Goal: Information Seeking & Learning: Learn about a topic

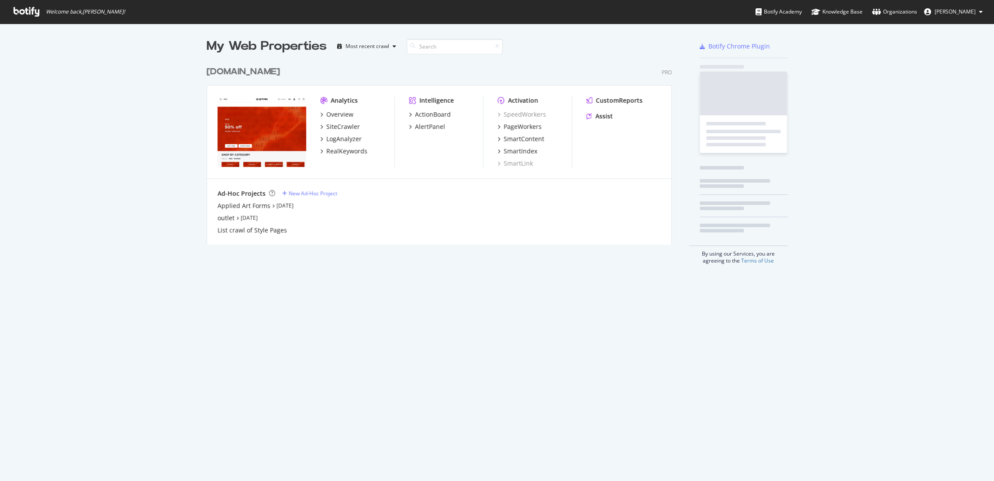
scroll to position [473, 979]
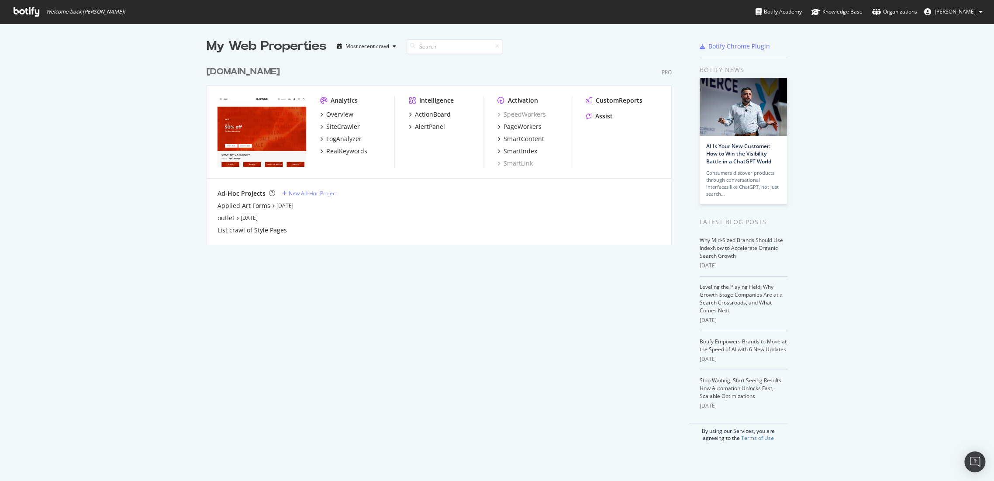
click at [247, 76] on div "[DOMAIN_NAME]" at bounding box center [243, 72] width 73 height 13
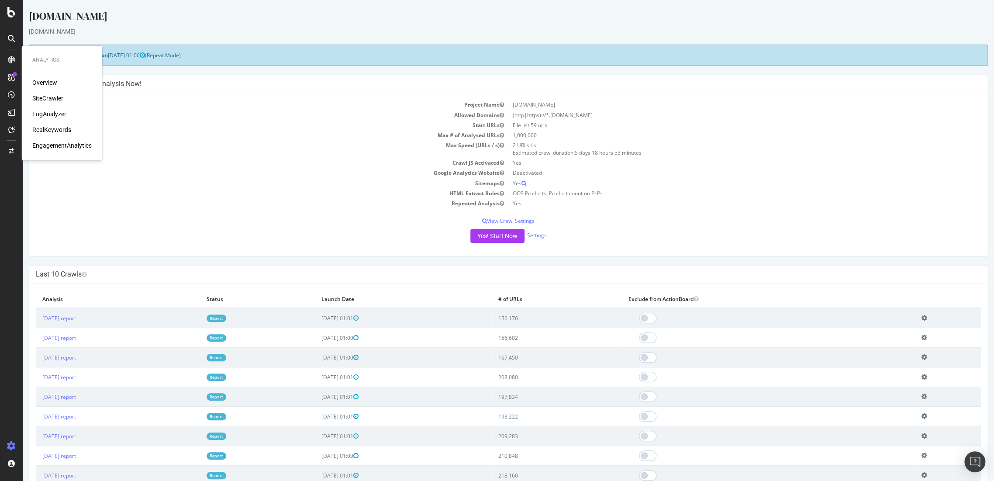
click at [47, 128] on div "RealKeywords" at bounding box center [51, 129] width 39 height 9
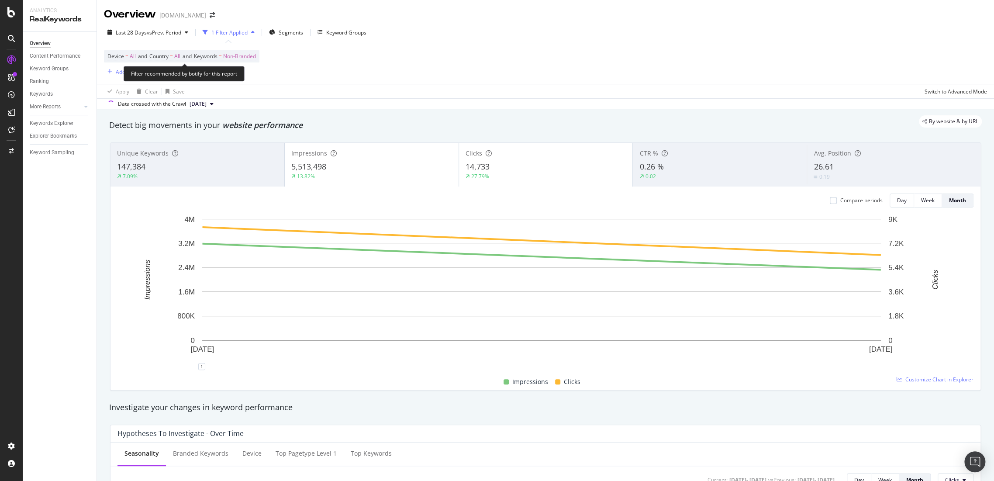
click at [244, 52] on span "Non-Branded" at bounding box center [239, 56] width 33 height 12
click at [242, 80] on div "Non-Branded" at bounding box center [230, 76] width 47 height 13
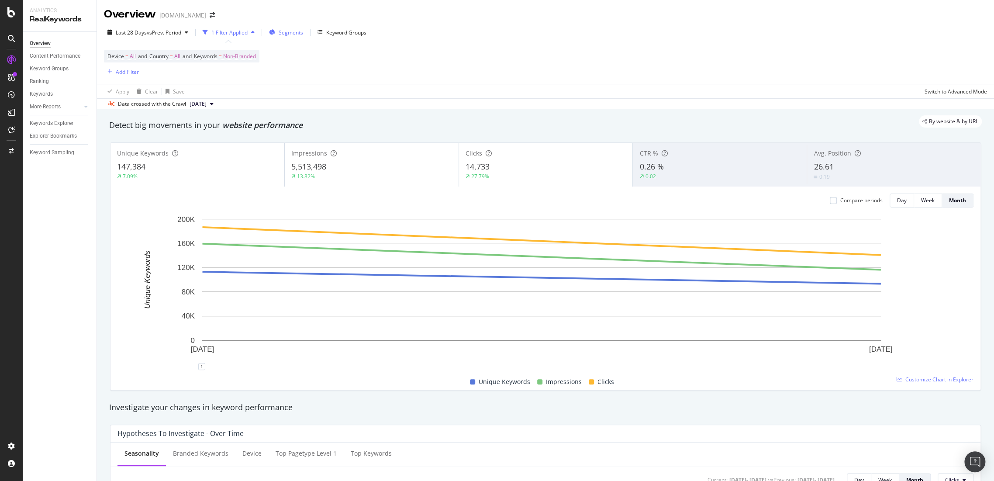
click at [294, 31] on span "Segments" at bounding box center [291, 32] width 24 height 7
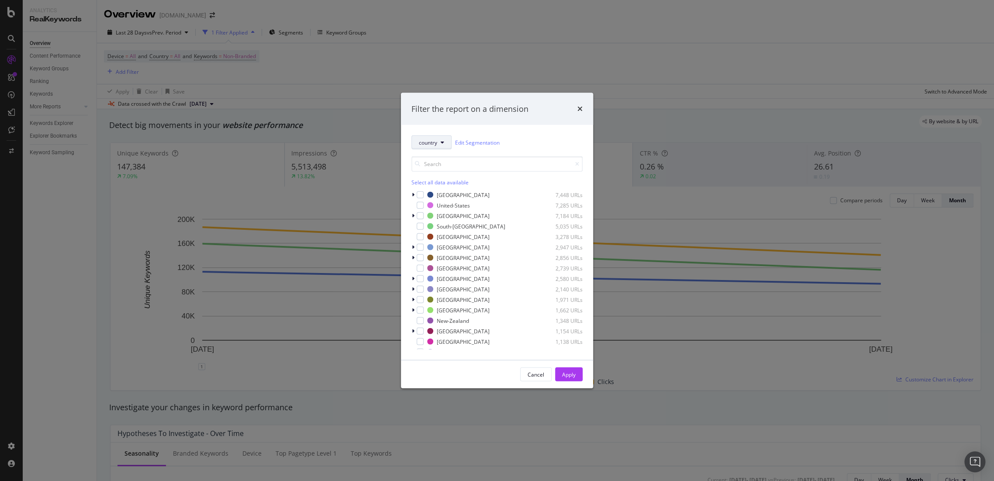
click at [440, 138] on button "country" at bounding box center [431, 142] width 40 height 14
click at [445, 169] on div "pagetype" at bounding box center [446, 173] width 70 height 13
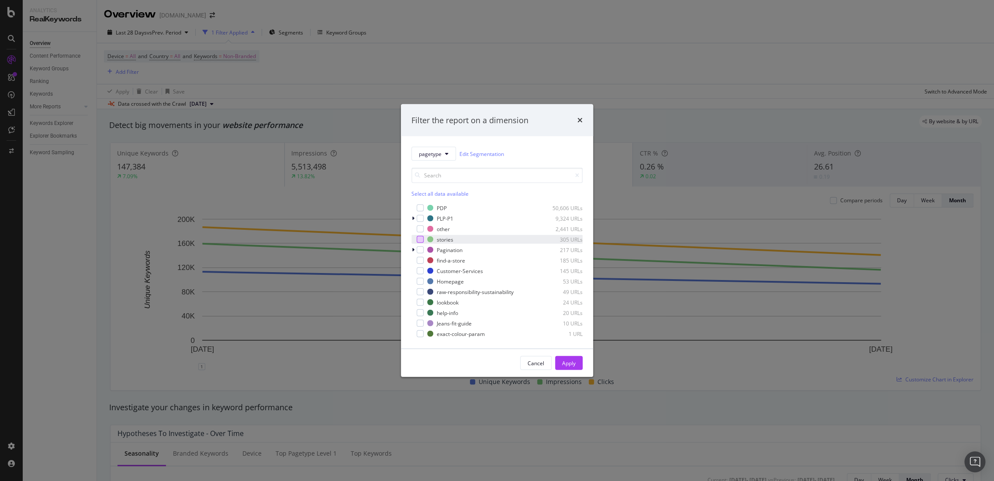
click at [421, 234] on div "PDP 50,606 URLs PLP-P1 9,324 URLs other 2,441 URLs stories 305 URLs Pagination …" at bounding box center [496, 271] width 171 height 135
click at [422, 241] on div "modal" at bounding box center [420, 239] width 7 height 7
click at [576, 363] on button "Apply" at bounding box center [569, 363] width 28 height 14
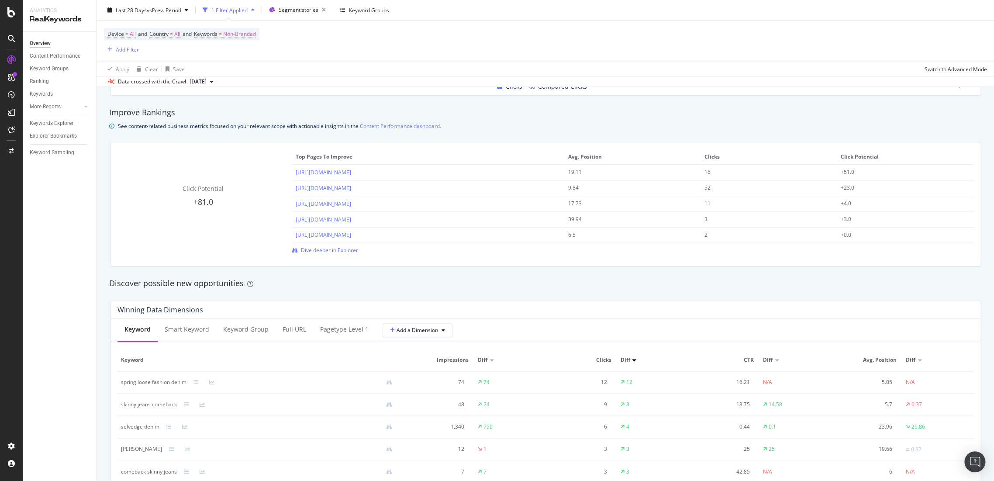
scroll to position [582, 0]
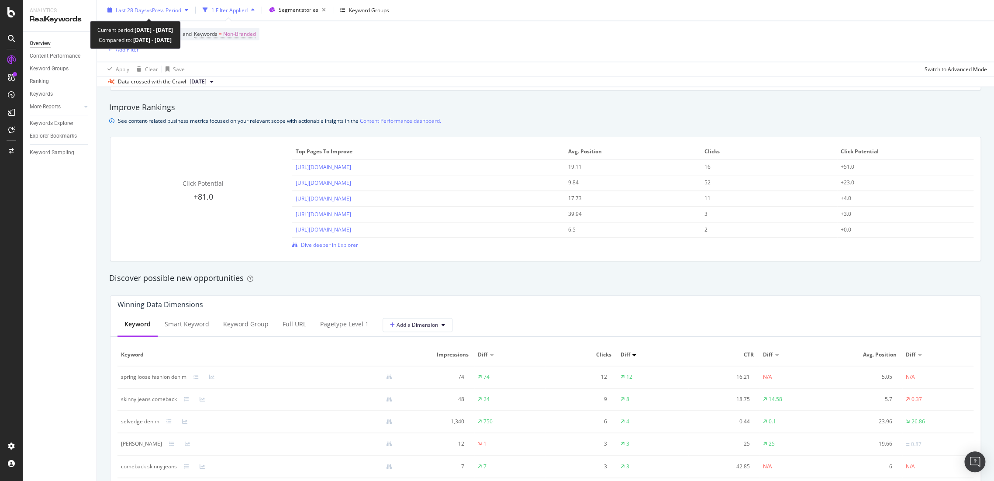
click at [176, 13] on span "vs Prev. Period" at bounding box center [164, 10] width 35 height 7
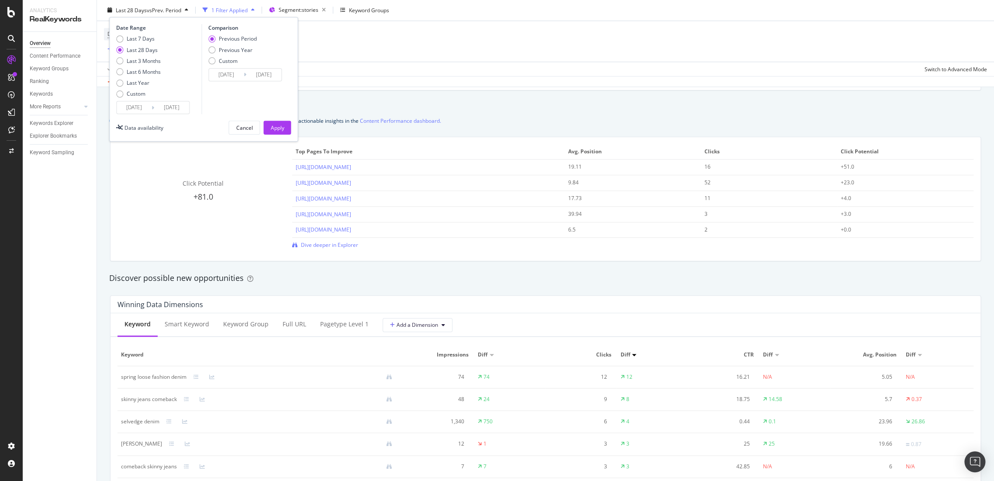
click at [129, 102] on input "[DATE]" at bounding box center [134, 108] width 35 height 12
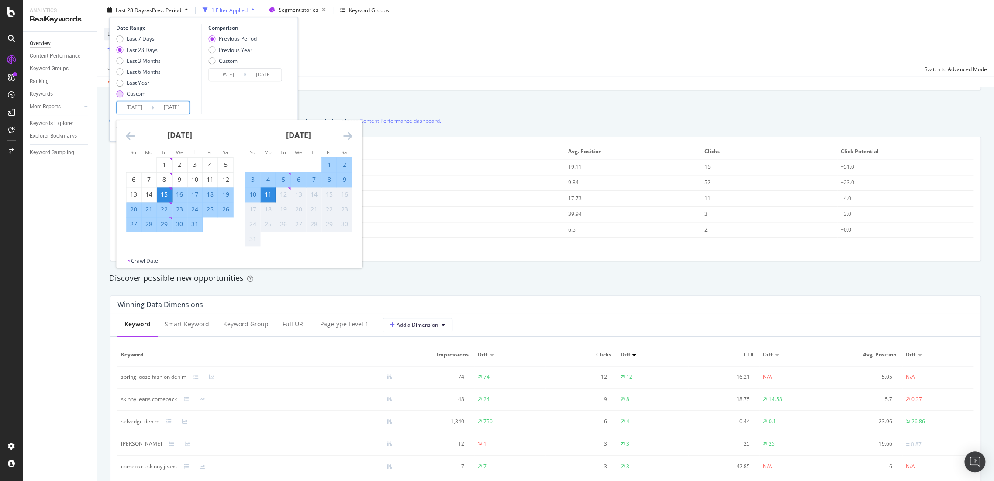
click at [122, 95] on div "Custom" at bounding box center [119, 93] width 7 height 7
click at [136, 113] on input "[DATE]" at bounding box center [134, 108] width 35 height 12
click at [134, 135] on icon "Move backward to switch to the previous month." at bounding box center [130, 136] width 9 height 10
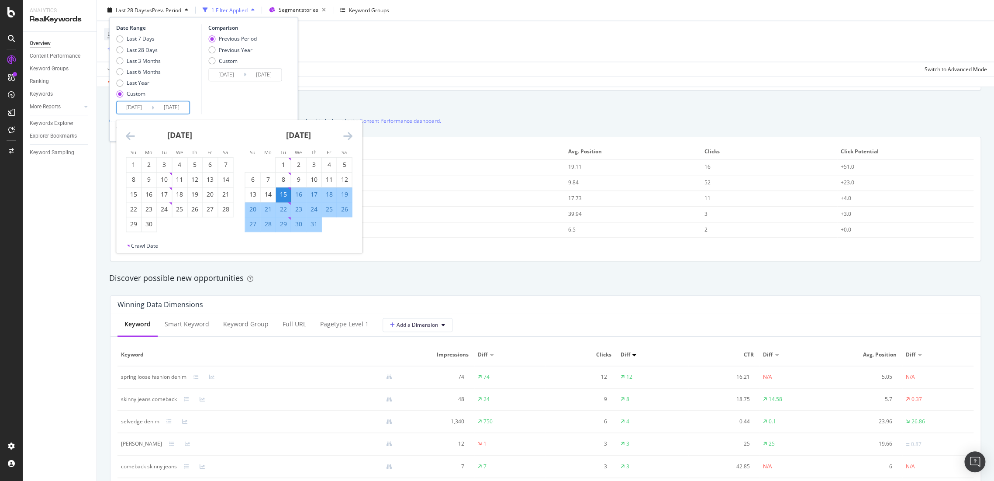
click at [134, 135] on icon "Move backward to switch to the previous month." at bounding box center [130, 136] width 9 height 10
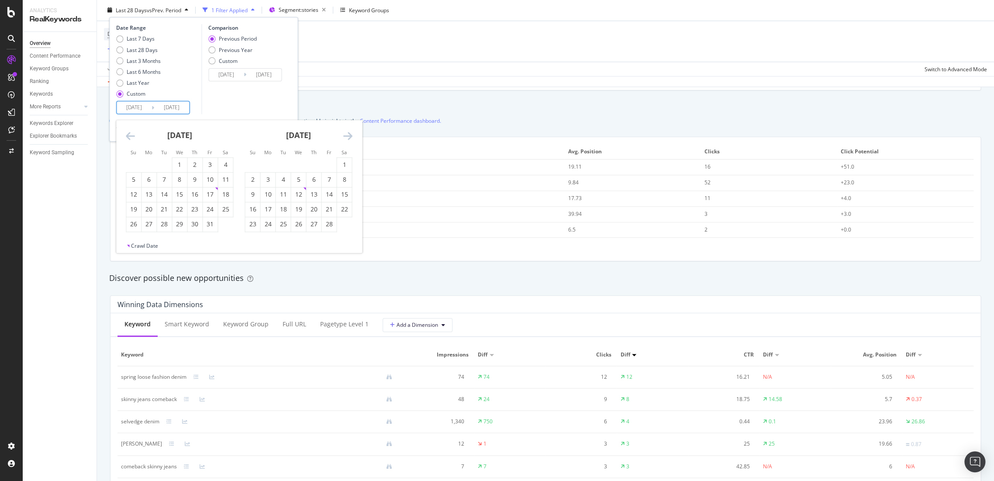
click at [134, 135] on icon "Move backward to switch to the previous month." at bounding box center [130, 136] width 9 height 10
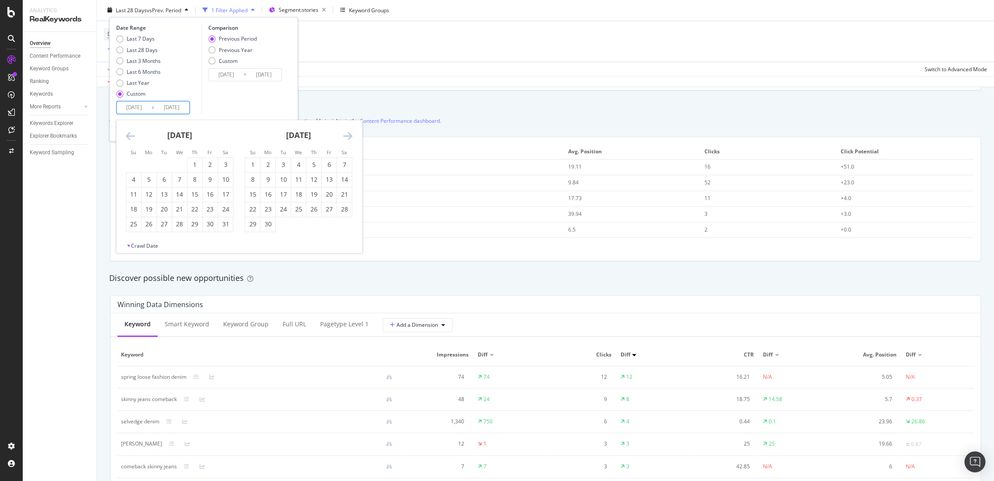
click at [134, 135] on icon "Move backward to switch to the previous month." at bounding box center [130, 136] width 9 height 10
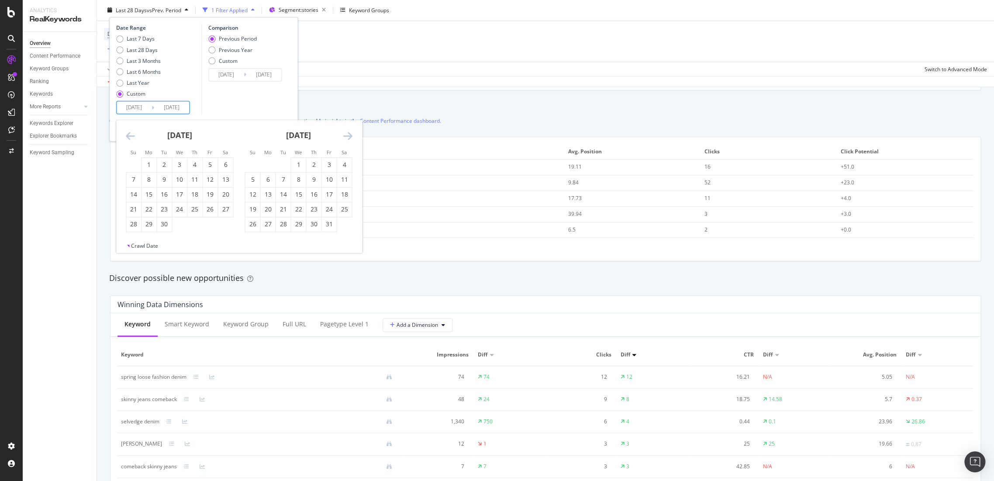
click at [134, 135] on icon "Move backward to switch to the previous month." at bounding box center [130, 136] width 9 height 10
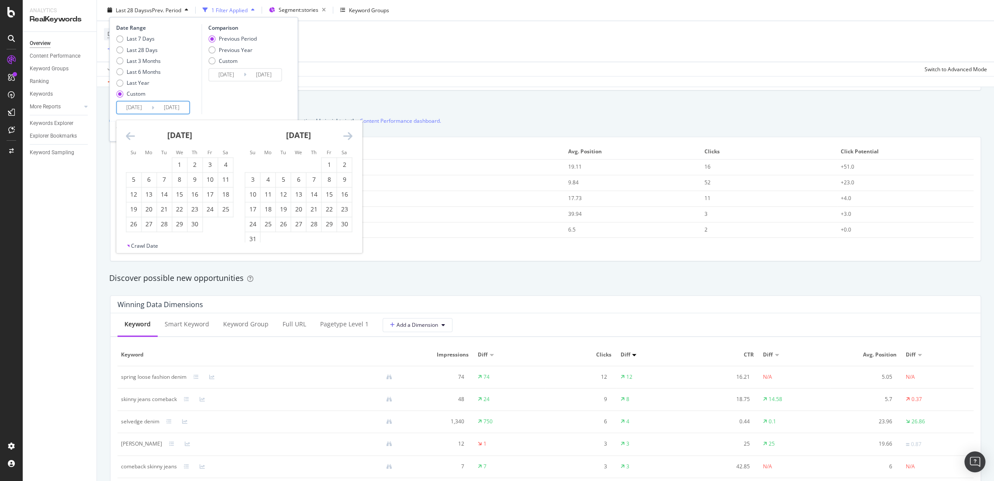
click at [134, 135] on icon "Move backward to switch to the previous month." at bounding box center [130, 136] width 9 height 10
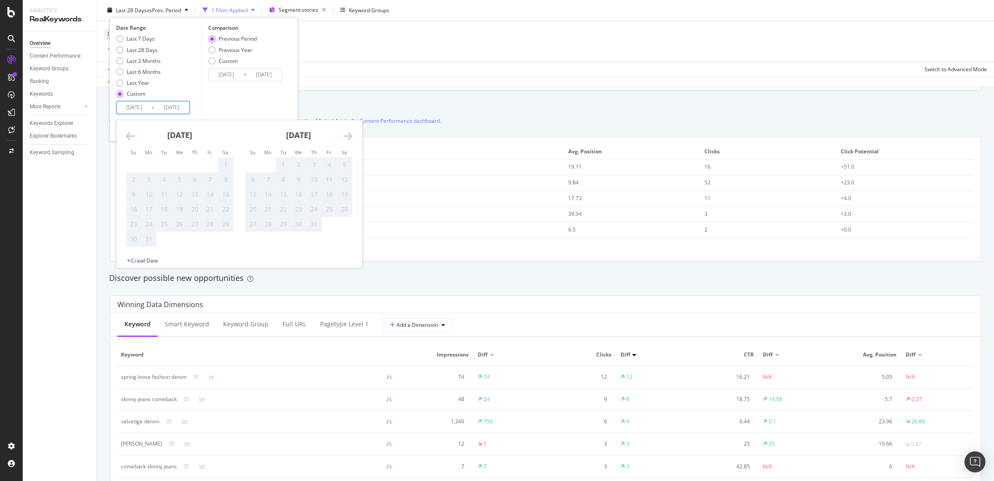
click at [134, 135] on icon "Move backward to switch to the previous month." at bounding box center [130, 136] width 9 height 10
click at [350, 135] on icon "Move forward to switch to the next month." at bounding box center [347, 136] width 9 height 10
click at [352, 135] on icon "Move forward to switch to the next month." at bounding box center [347, 136] width 9 height 10
click at [169, 208] on div "19" at bounding box center [164, 209] width 15 height 9
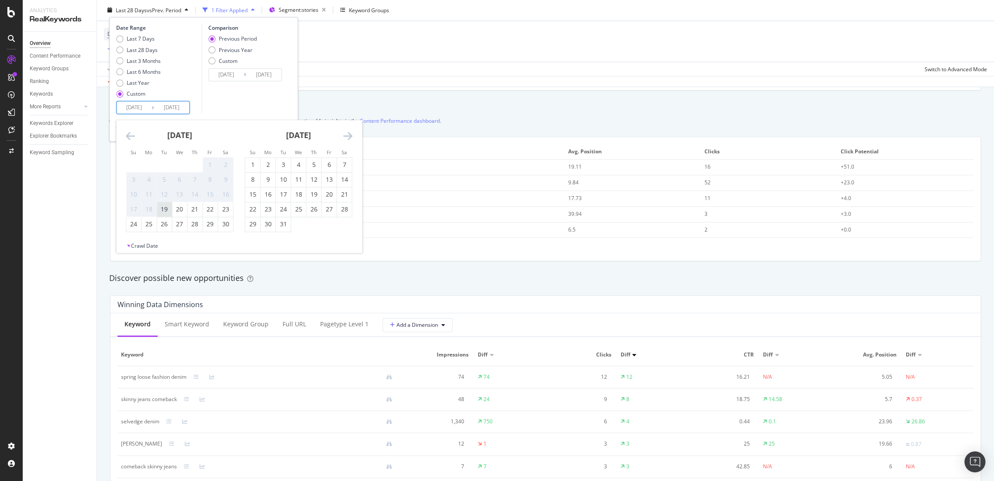
type input "[DATE]"
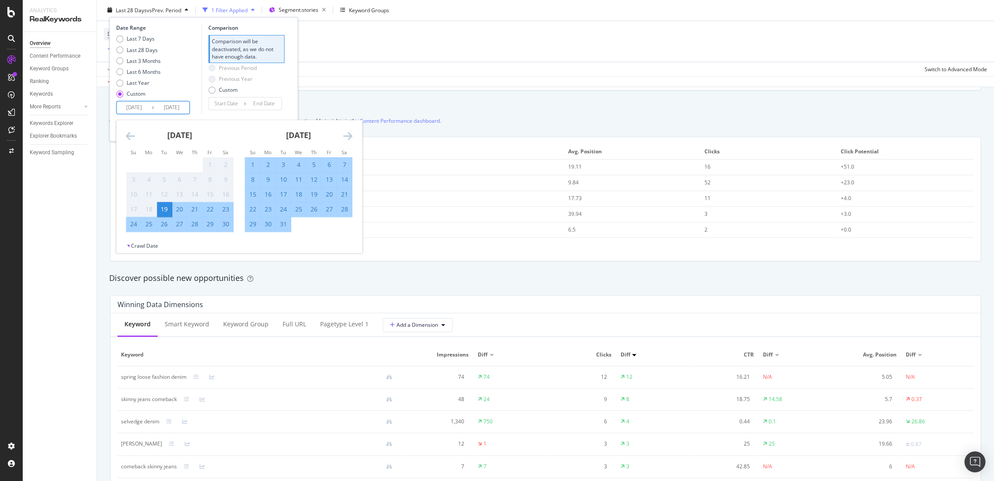
click at [354, 136] on div "[DATE] 1 2 3 4 5 6 7 8 9 10 11 12 13 14 15 16 17 18 19 20 21 22 23 24 25 26 27 …" at bounding box center [298, 177] width 119 height 112
click at [178, 111] on input "[DATE]" at bounding box center [171, 108] width 35 height 12
click at [348, 136] on icon "Move forward to switch to the next month." at bounding box center [347, 136] width 9 height 10
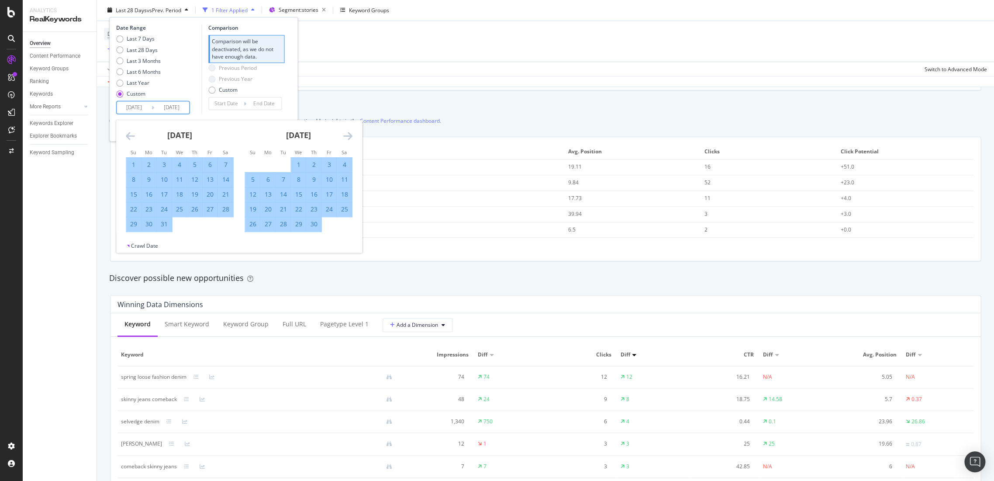
click at [348, 136] on icon "Move forward to switch to the next month." at bounding box center [347, 136] width 9 height 10
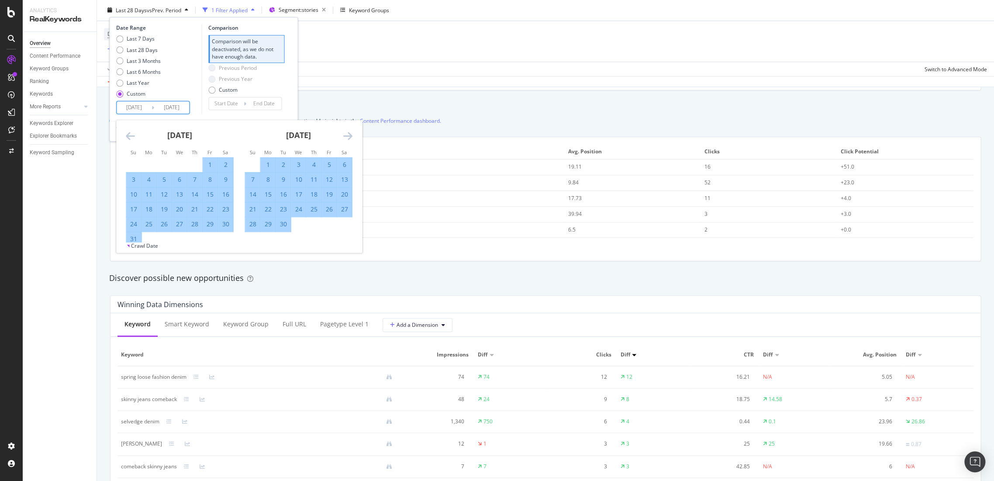
click at [348, 136] on icon "Move forward to switch to the next month." at bounding box center [347, 136] width 9 height 10
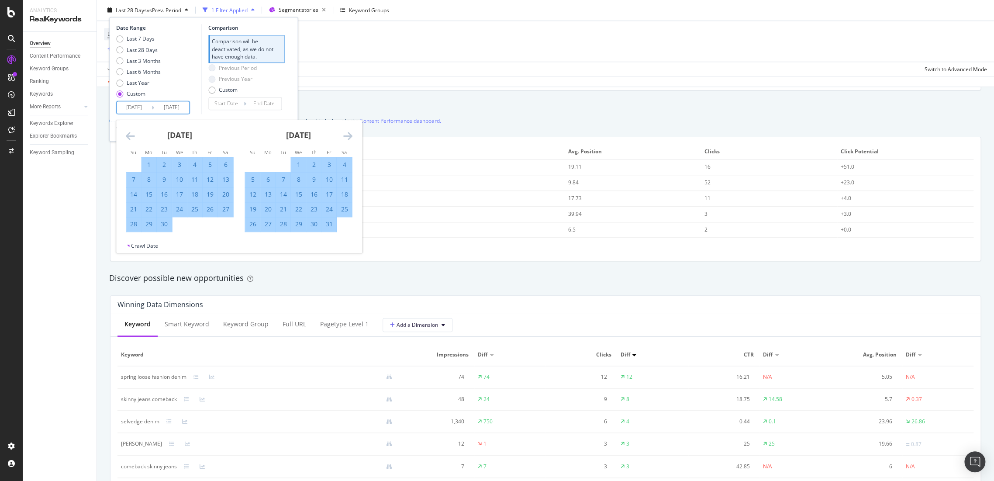
click at [348, 136] on icon "Move forward to switch to the next month." at bounding box center [347, 136] width 9 height 10
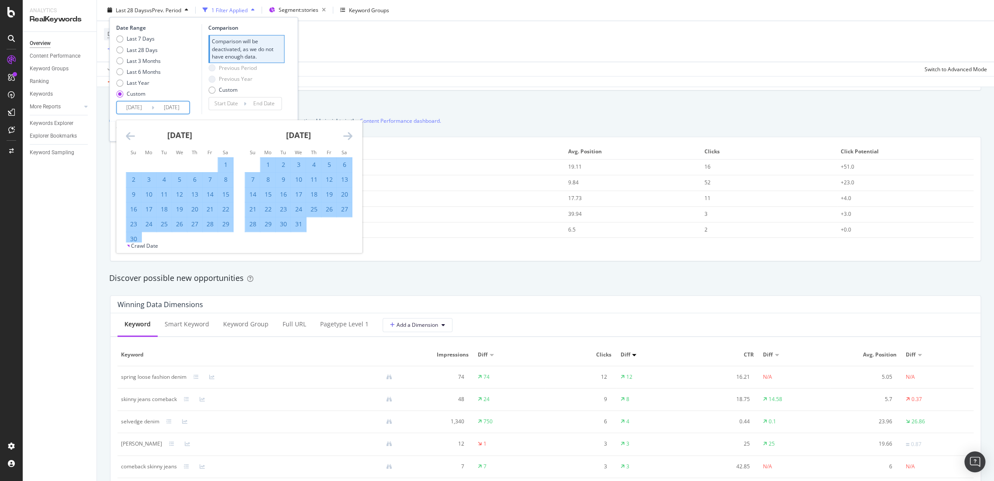
click at [348, 136] on icon "Move forward to switch to the next month." at bounding box center [347, 136] width 9 height 10
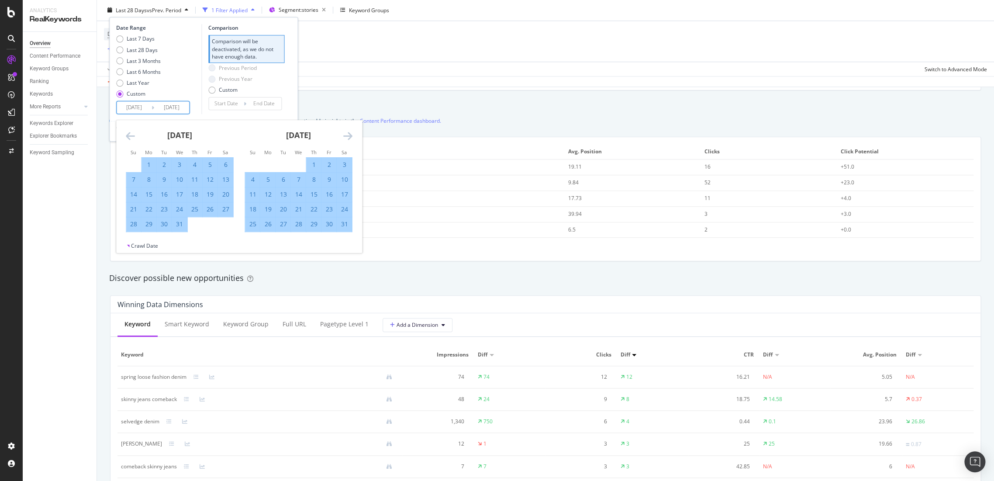
click at [348, 136] on icon "Move forward to switch to the next month." at bounding box center [347, 136] width 9 height 10
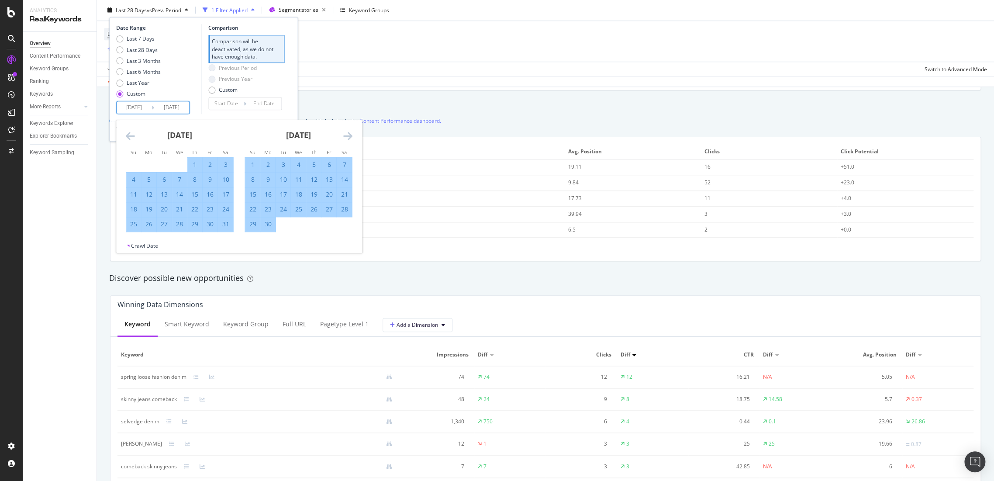
click at [348, 136] on icon "Move forward to switch to the next month." at bounding box center [347, 136] width 9 height 10
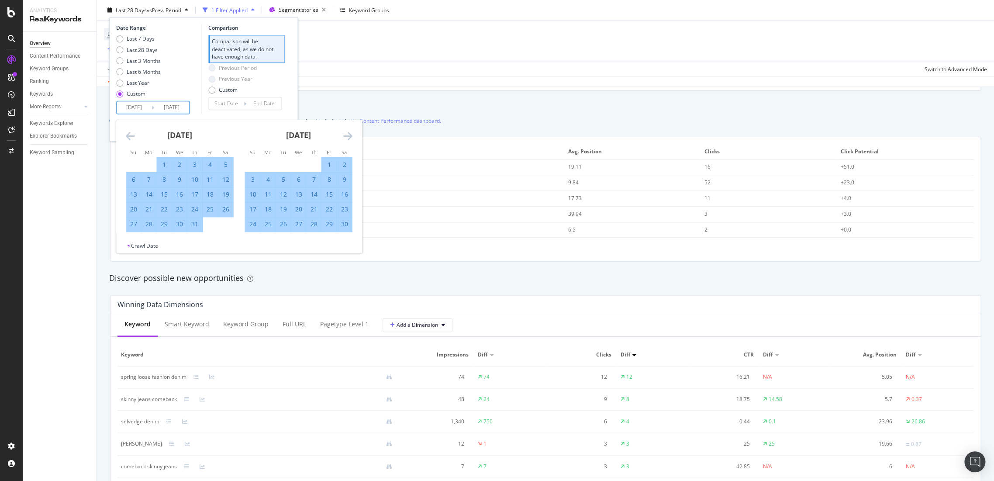
click at [348, 136] on icon "Move forward to switch to the next month." at bounding box center [347, 136] width 9 height 10
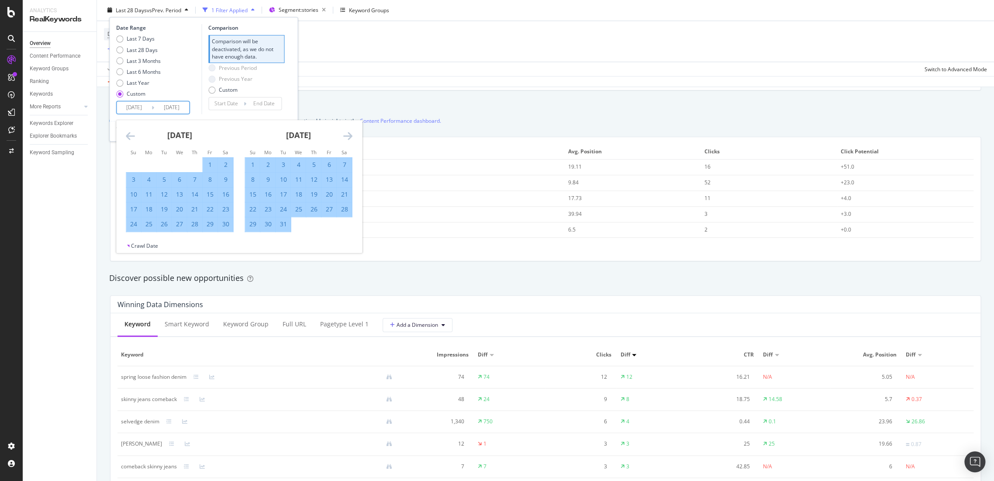
click at [348, 136] on icon "Move forward to switch to the next month." at bounding box center [347, 136] width 9 height 10
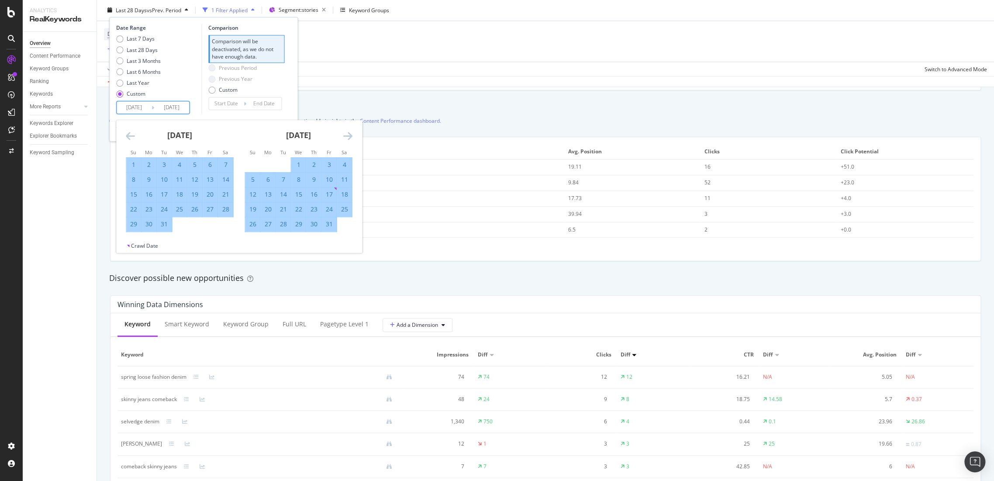
click at [348, 136] on icon "Move forward to switch to the next month." at bounding box center [347, 136] width 9 height 10
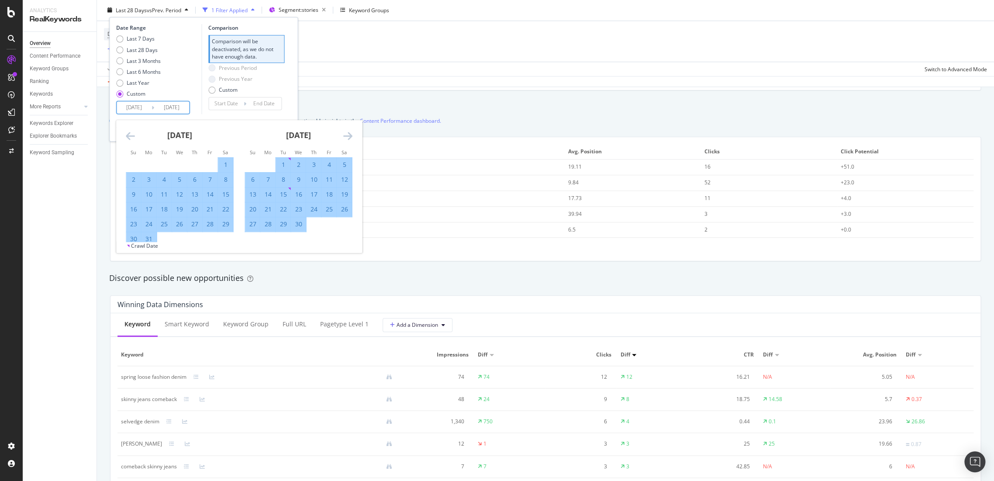
click at [348, 136] on icon "Move forward to switch to the next month." at bounding box center [347, 136] width 9 height 10
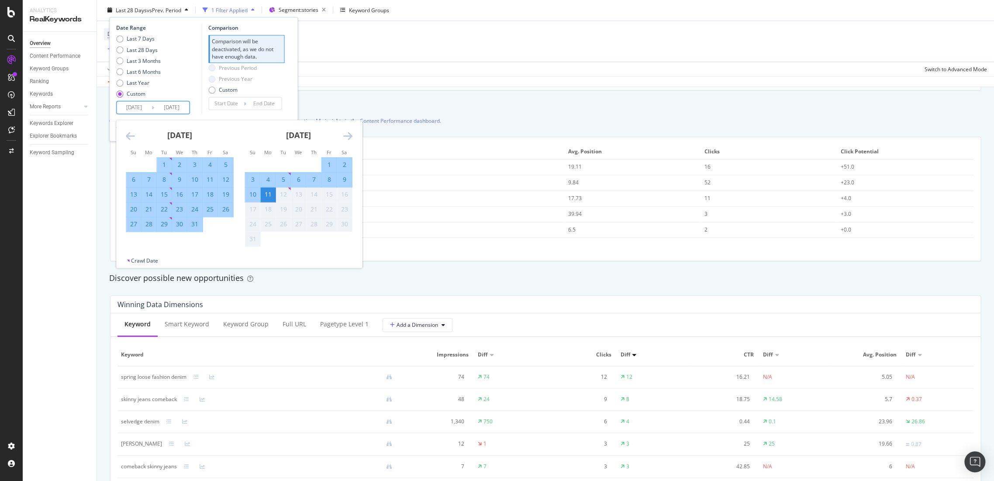
click at [348, 136] on icon "Move forward to switch to the next month." at bounding box center [347, 136] width 9 height 10
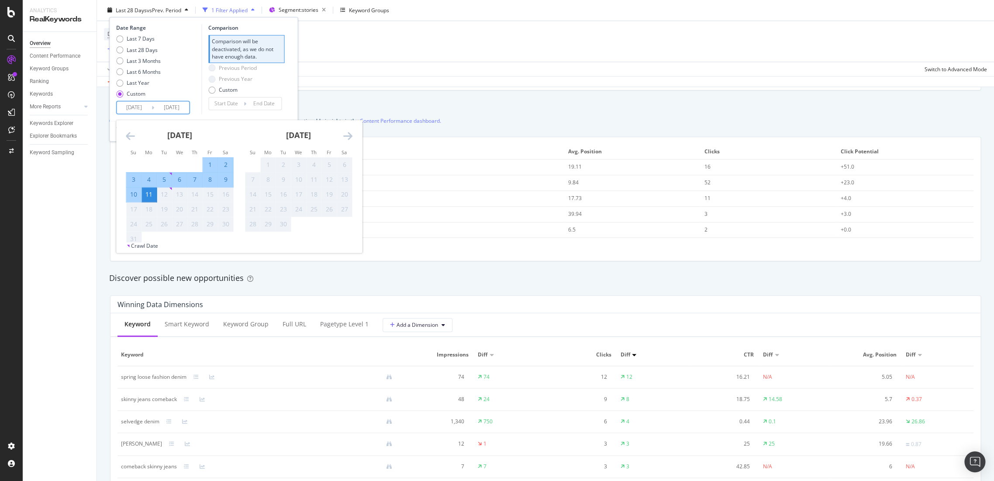
click at [143, 189] on div "11" at bounding box center [148, 195] width 15 height 14
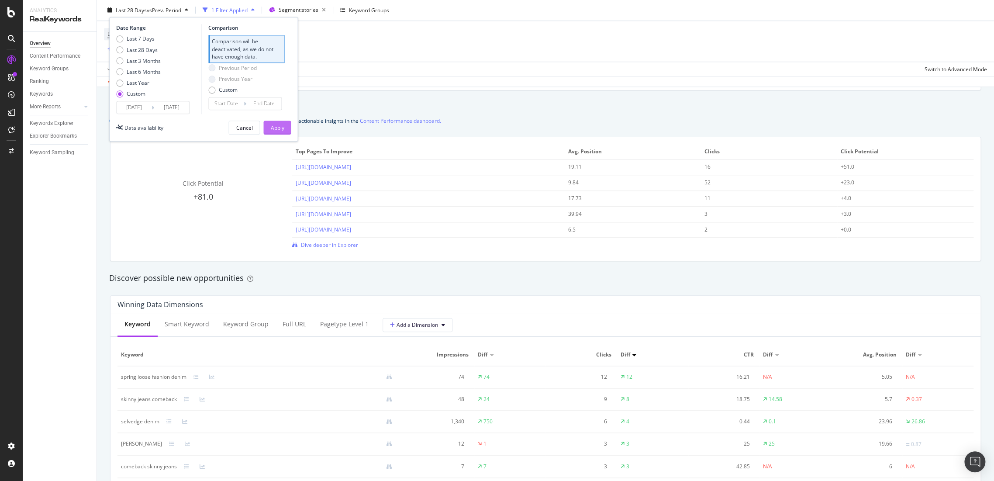
click at [283, 128] on div "Apply" at bounding box center [277, 127] width 14 height 7
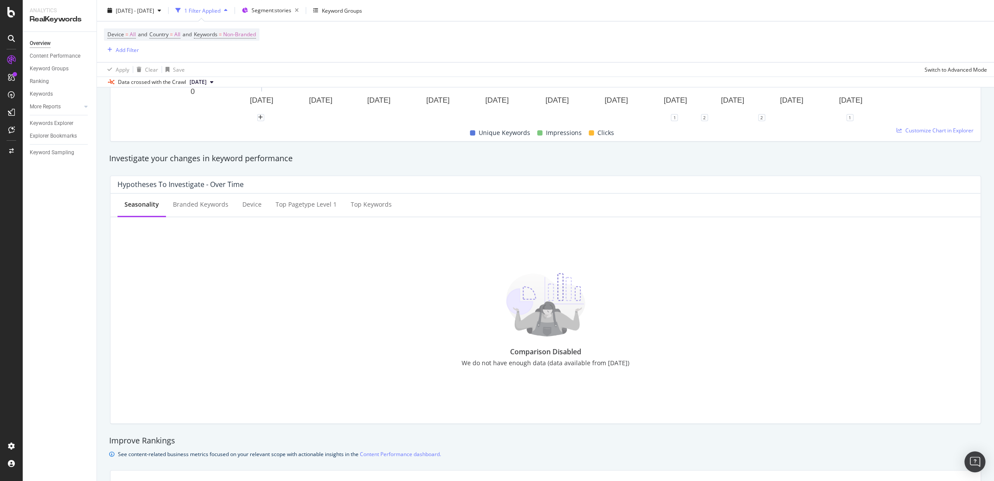
scroll to position [194, 0]
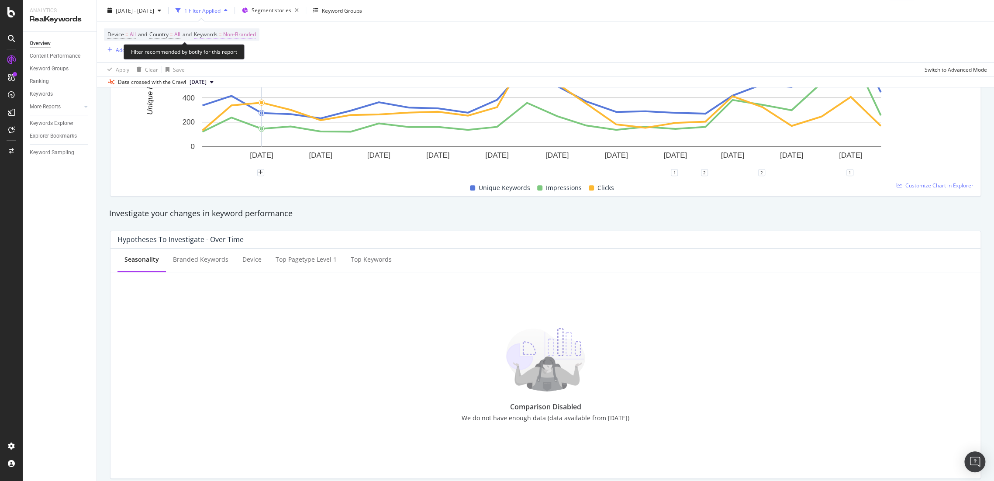
click at [247, 33] on span "Non-Branded" at bounding box center [239, 34] width 33 height 12
click at [236, 57] on span "Non-Branded" at bounding box center [225, 54] width 36 height 7
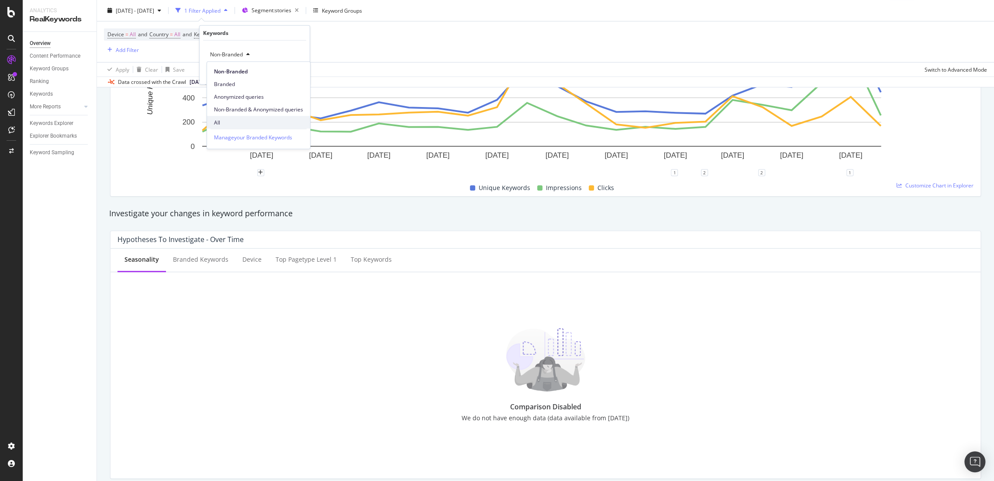
click at [232, 120] on span "All" at bounding box center [258, 122] width 89 height 8
click at [300, 73] on div "Apply" at bounding box center [296, 72] width 14 height 7
